Goal: Task Accomplishment & Management: Use online tool/utility

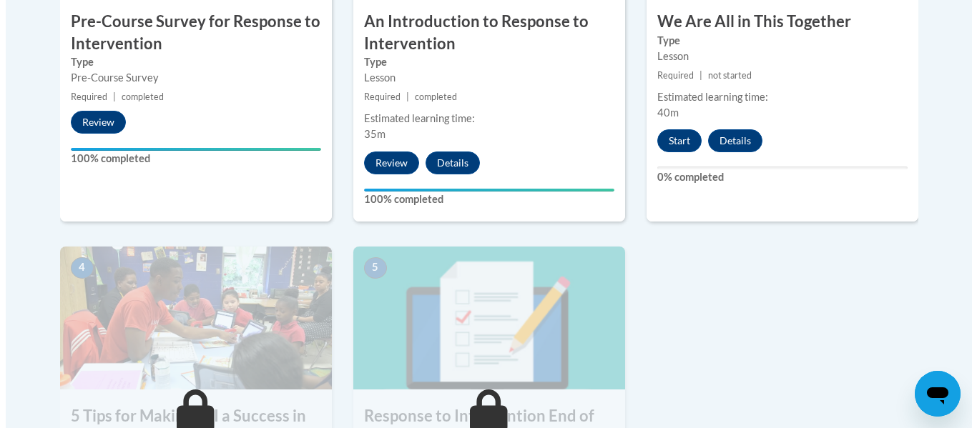
scroll to position [628, 0]
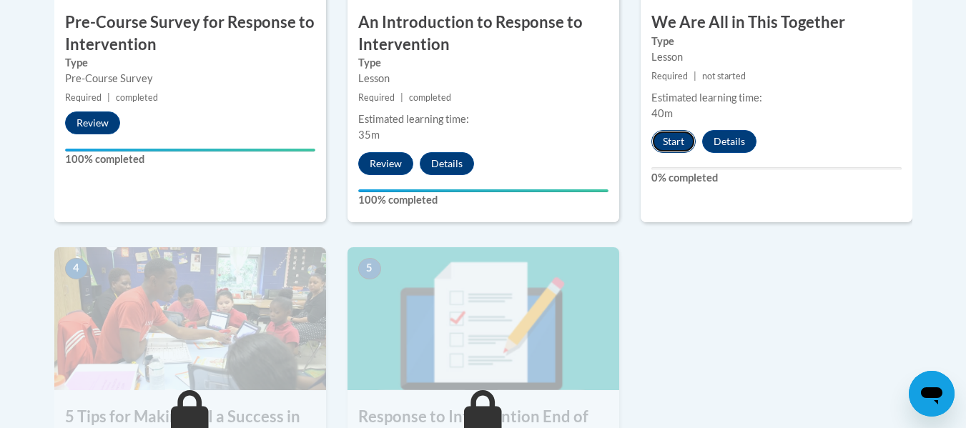
click at [670, 144] on button "Start" at bounding box center [673, 141] width 44 height 23
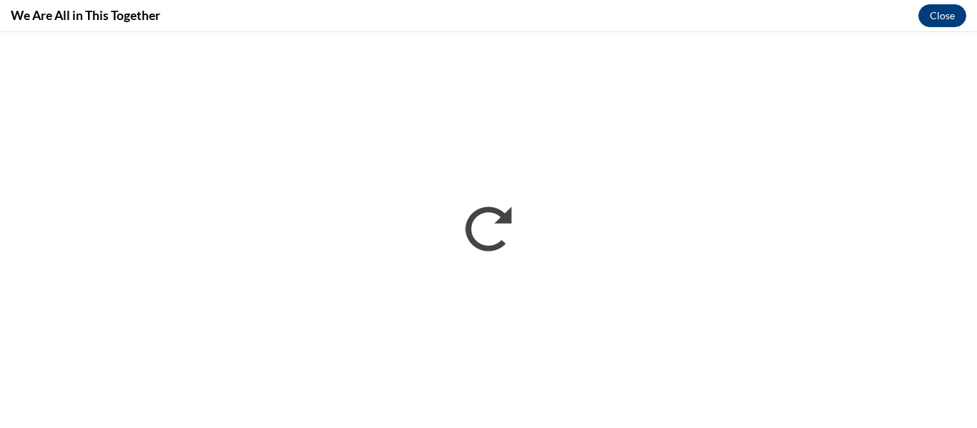
scroll to position [0, 0]
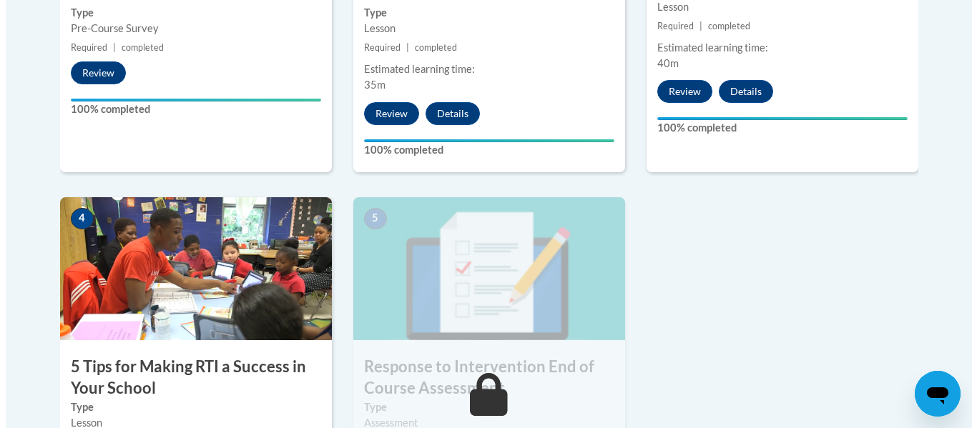
scroll to position [881, 0]
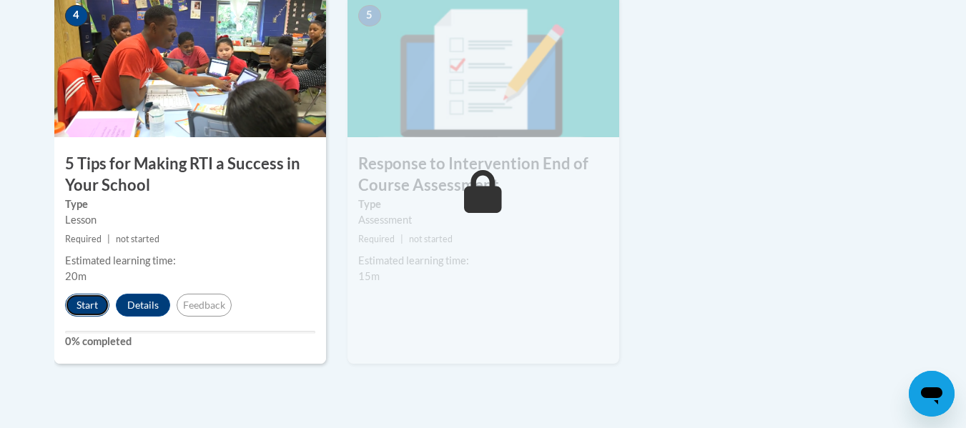
click at [81, 303] on button "Start" at bounding box center [87, 305] width 44 height 23
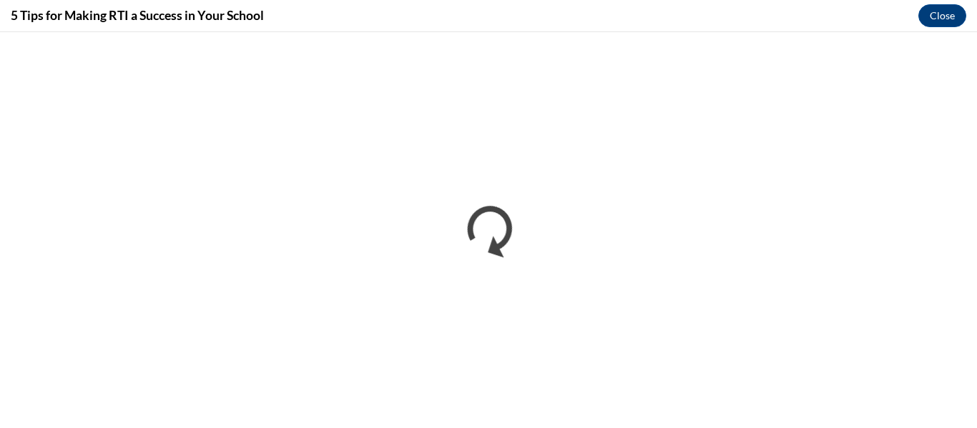
scroll to position [0, 0]
